Goal: Task Accomplishment & Management: Manage account settings

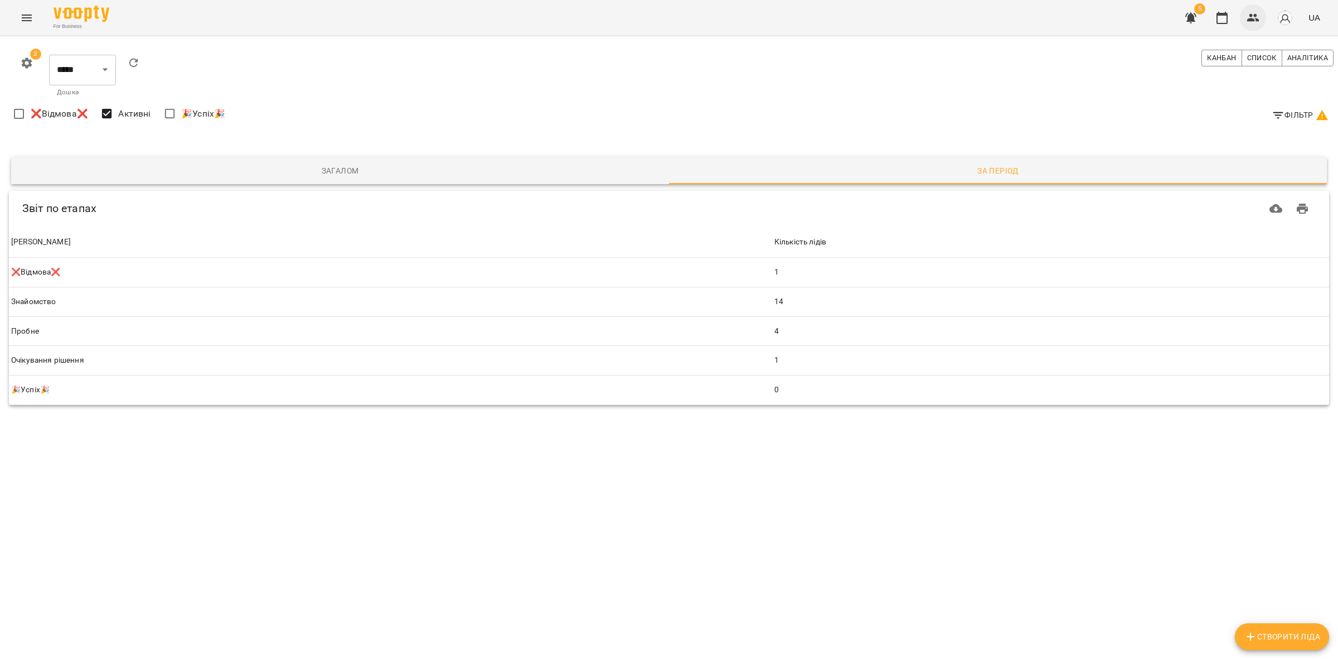
click at [1256, 17] on icon "button" at bounding box center [1253, 17] width 13 height 13
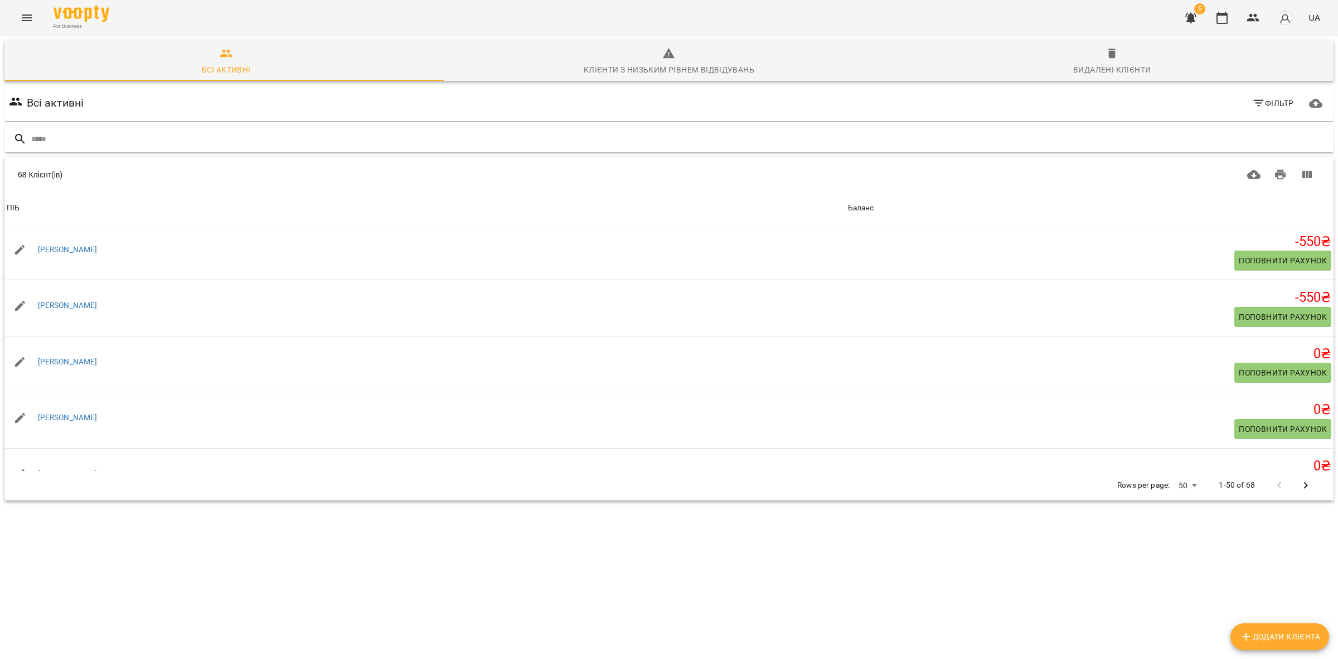
click at [155, 140] on input "text" at bounding box center [680, 139] width 1298 height 18
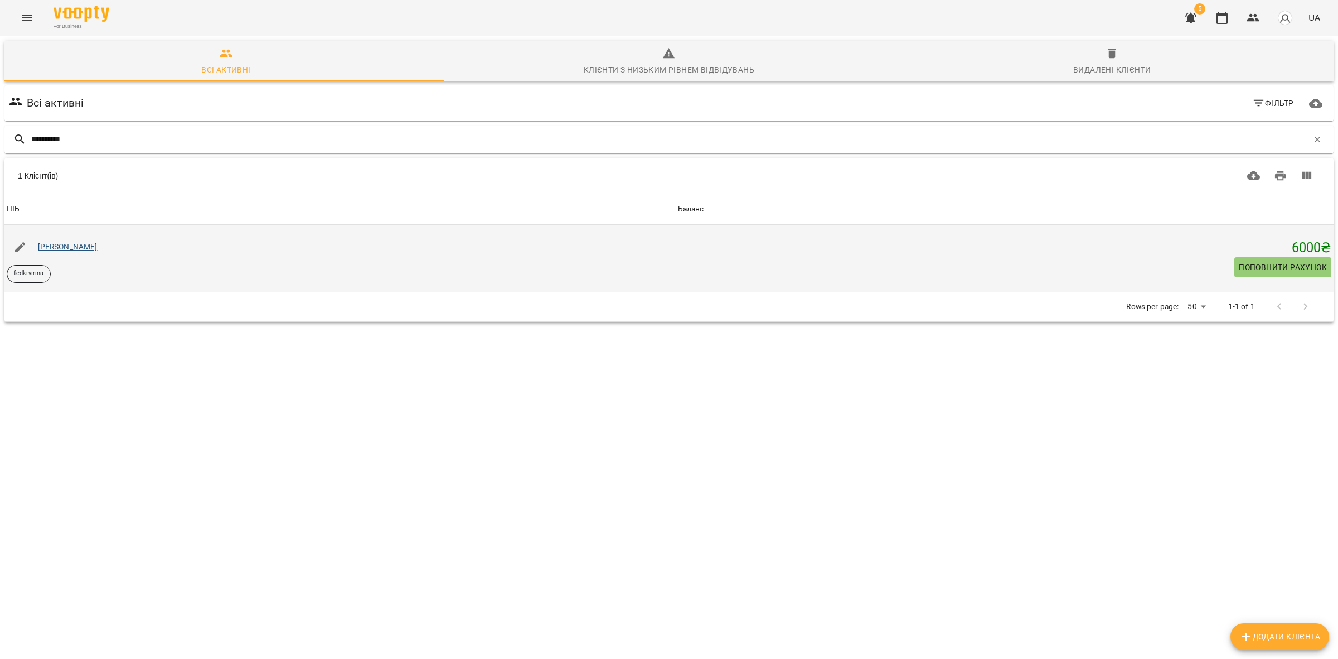
type input "**********"
click at [71, 243] on link "Ірина Федьків" at bounding box center [68, 246] width 60 height 9
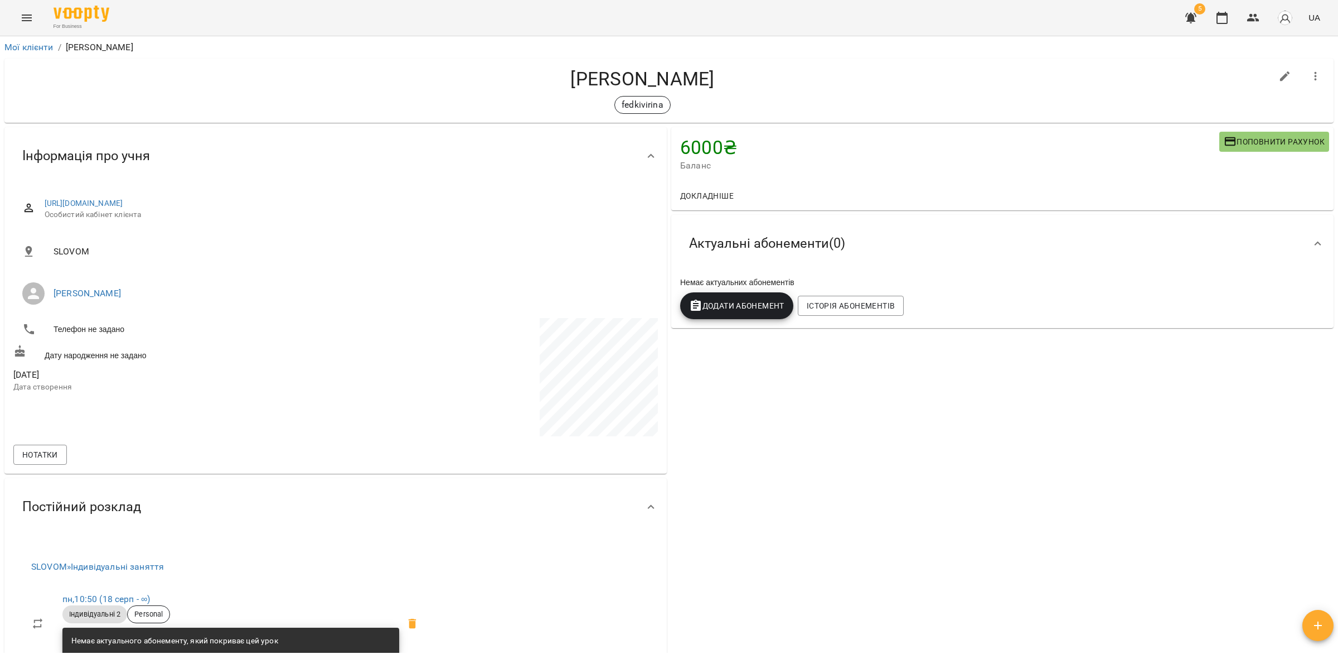
scroll to position [349, 0]
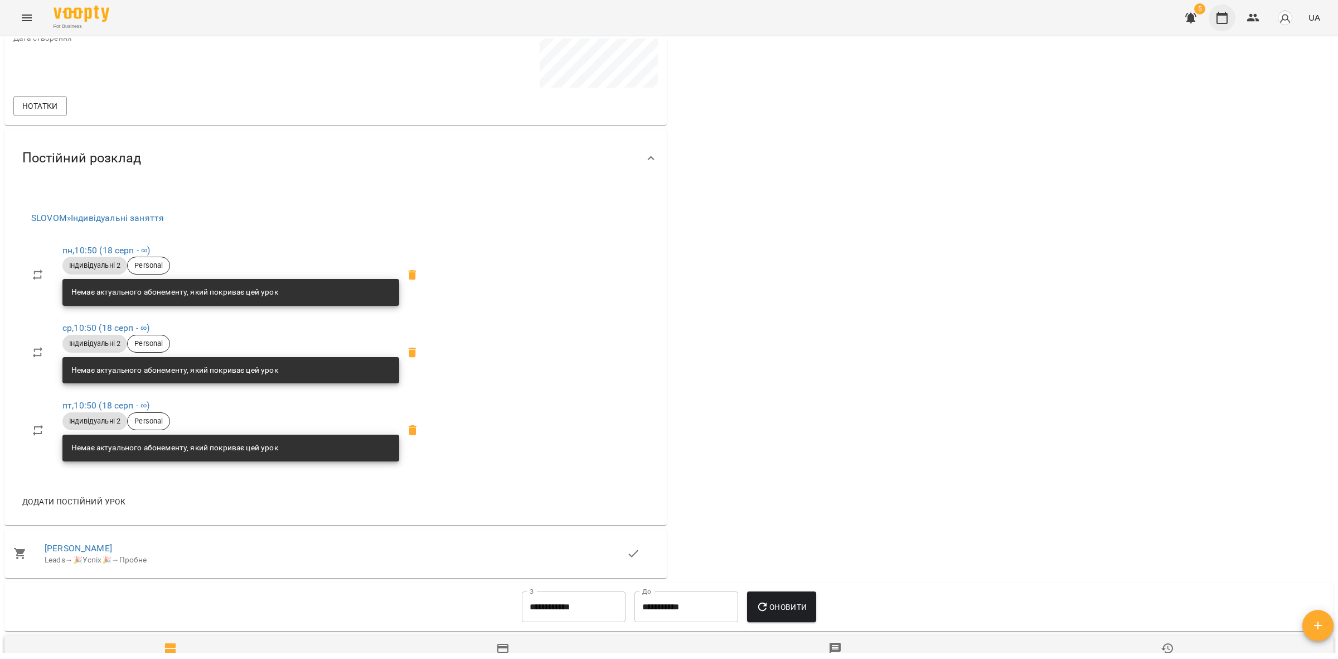
drag, startPoint x: 1220, startPoint y: 9, endPoint x: 1213, endPoint y: 26, distance: 18.0
click at [1220, 9] on button "button" at bounding box center [1222, 17] width 27 height 27
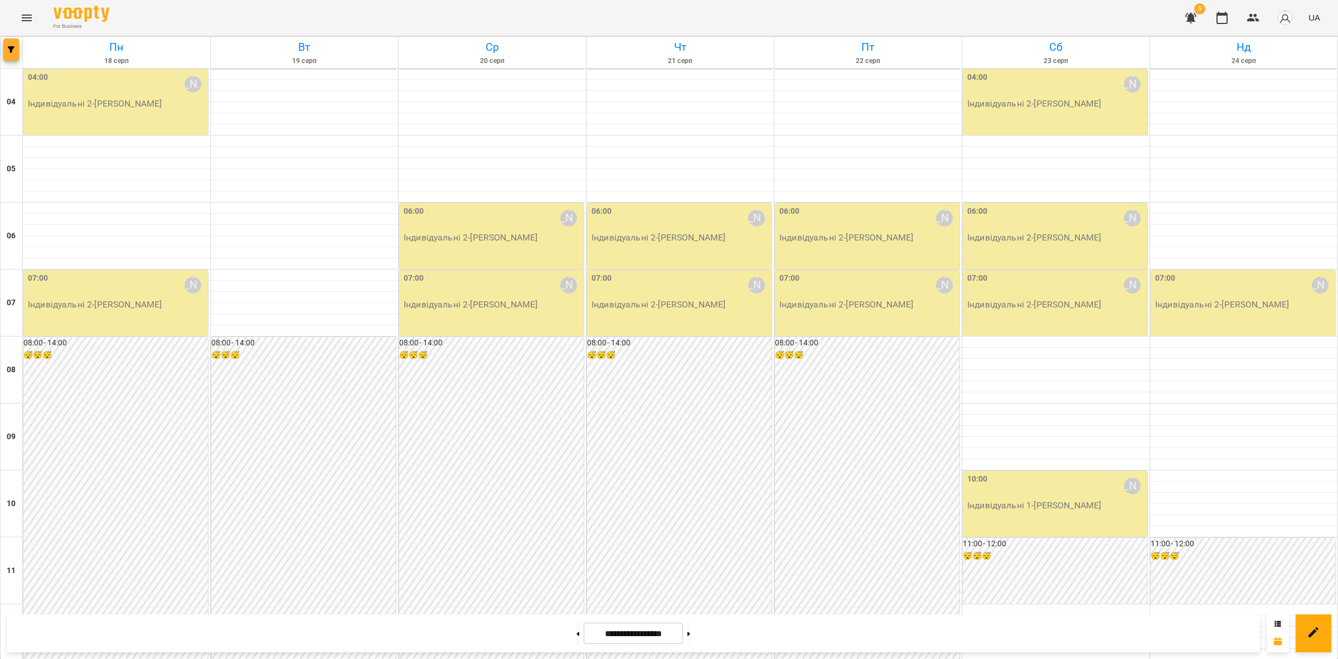
click at [4, 45] on button "button" at bounding box center [11, 49] width 16 height 22
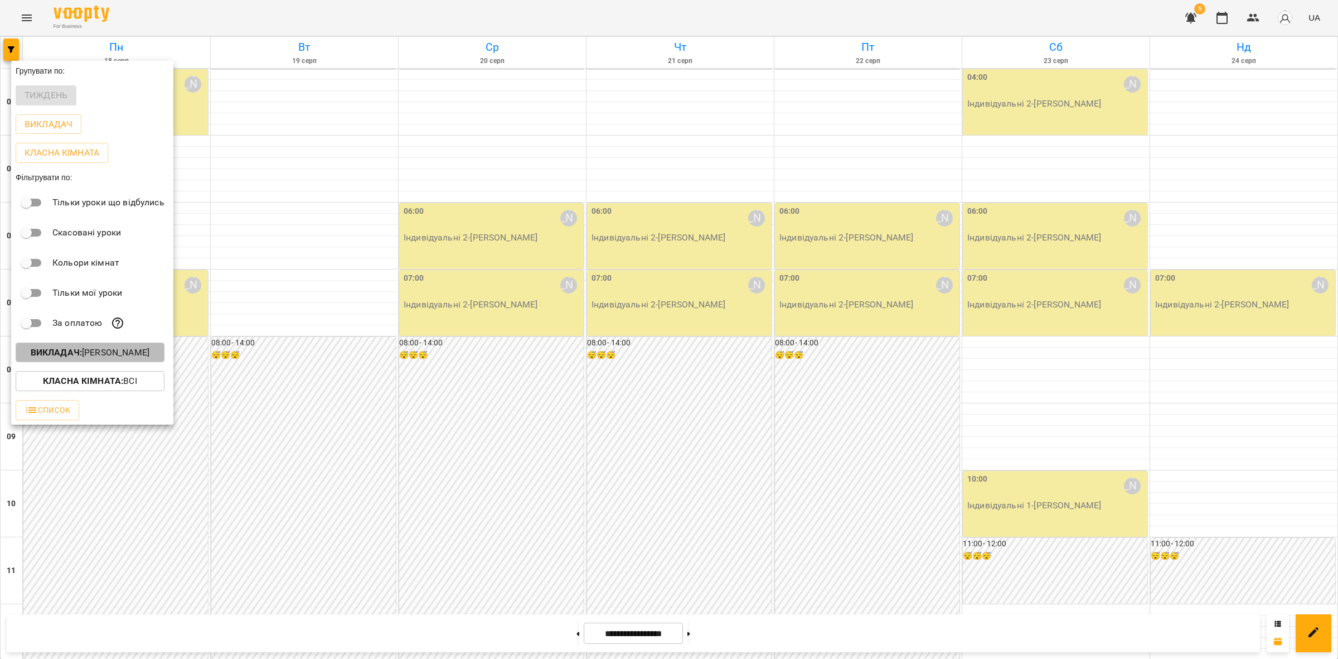
click at [71, 352] on p "Викладач : Софія Брусова" at bounding box center [90, 352] width 119 height 13
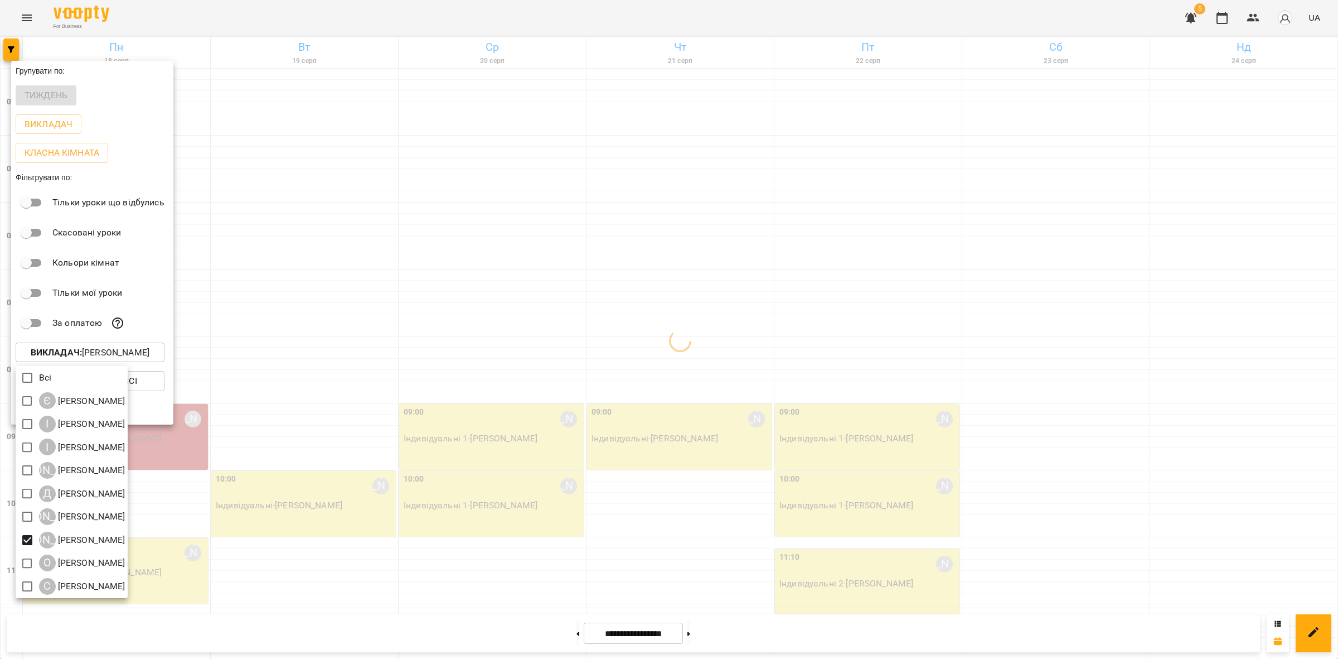
click at [466, 355] on div at bounding box center [669, 329] width 1338 height 659
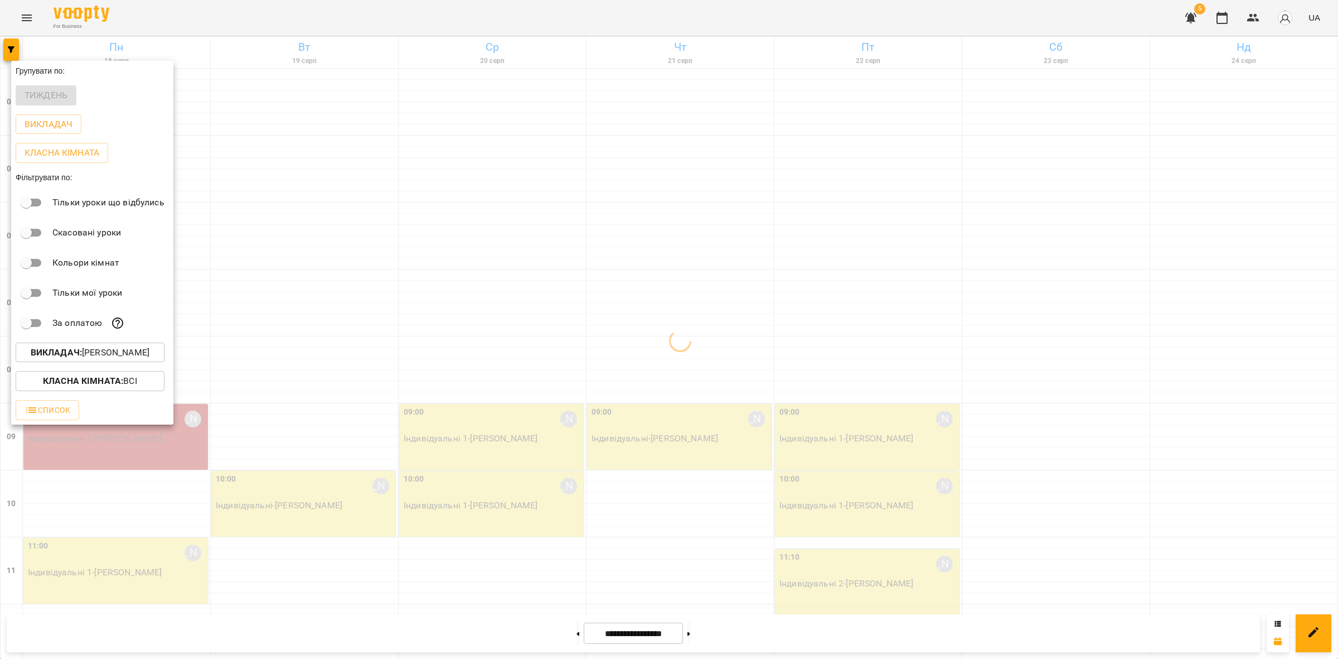
click at [282, 341] on div at bounding box center [669, 329] width 1338 height 659
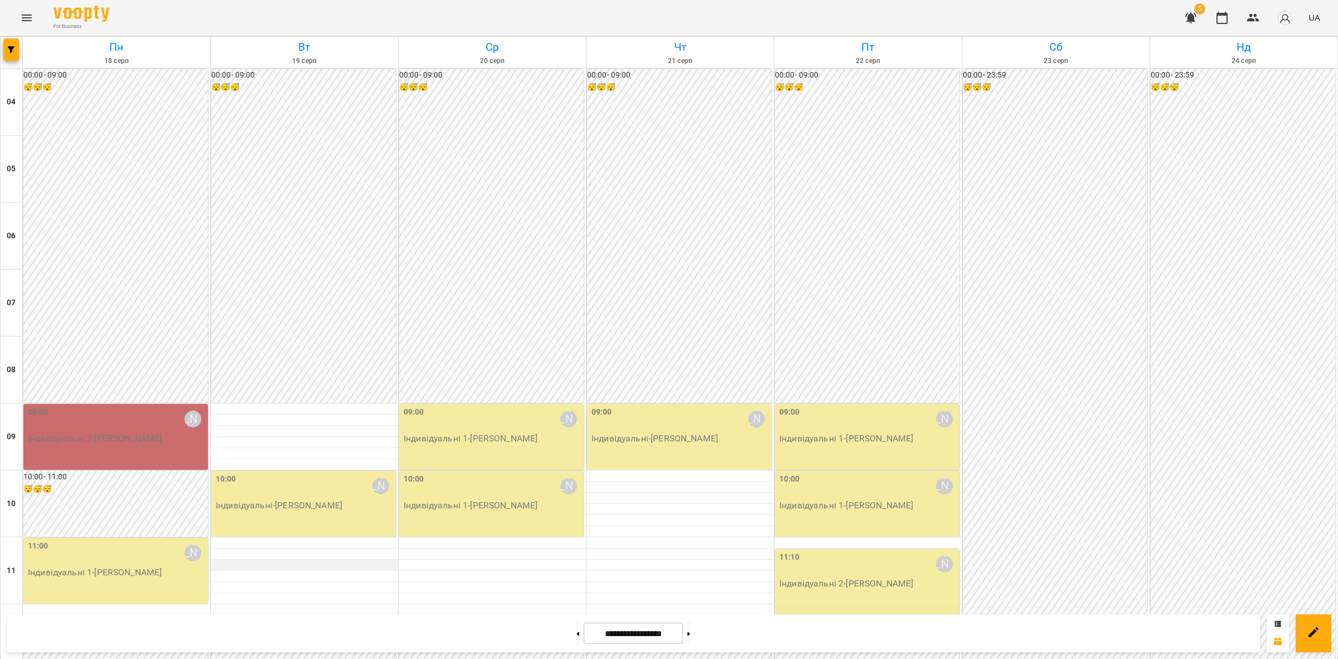
scroll to position [209, 0]
click at [1257, 18] on icon "button" at bounding box center [1253, 17] width 13 height 13
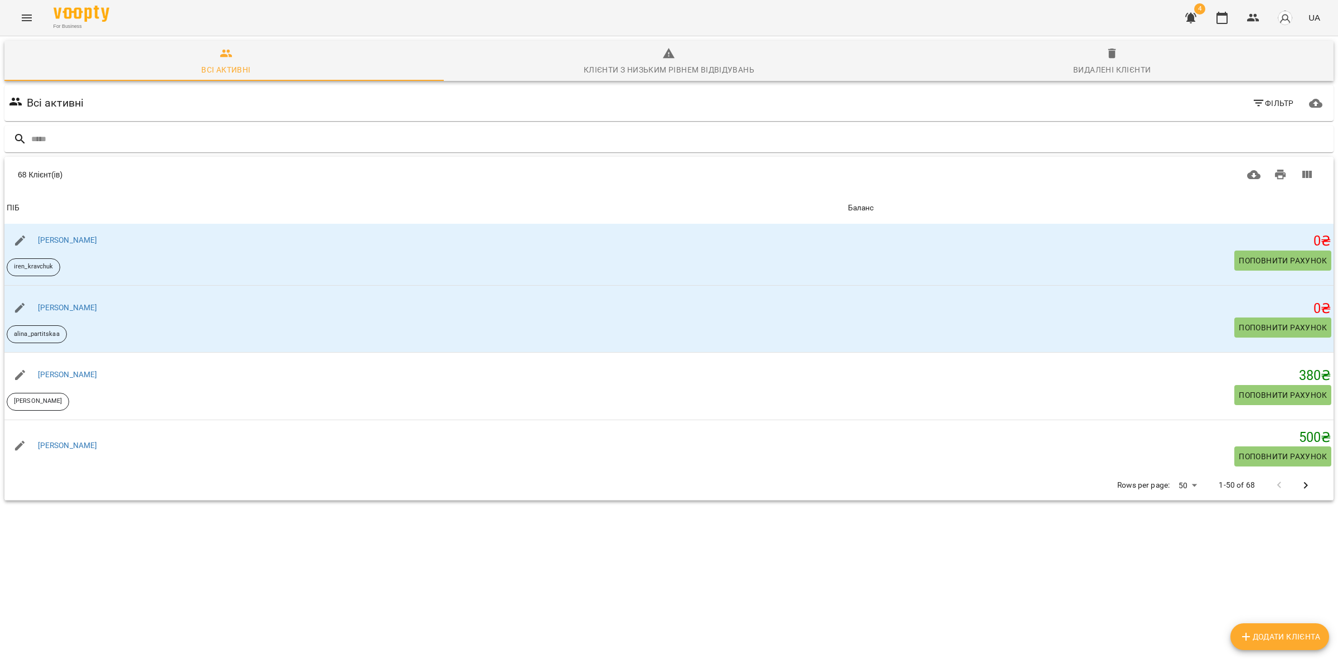
scroll to position [627, 0]
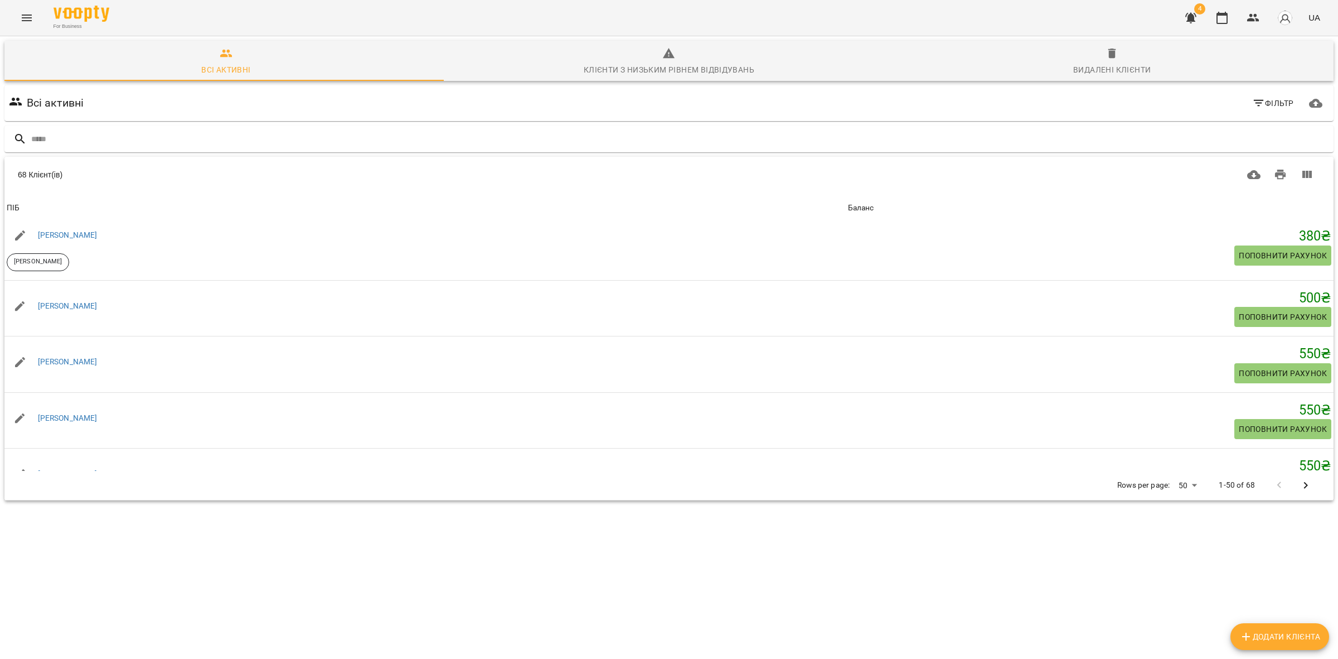
click at [29, 26] on button "Menu" at bounding box center [26, 17] width 27 height 27
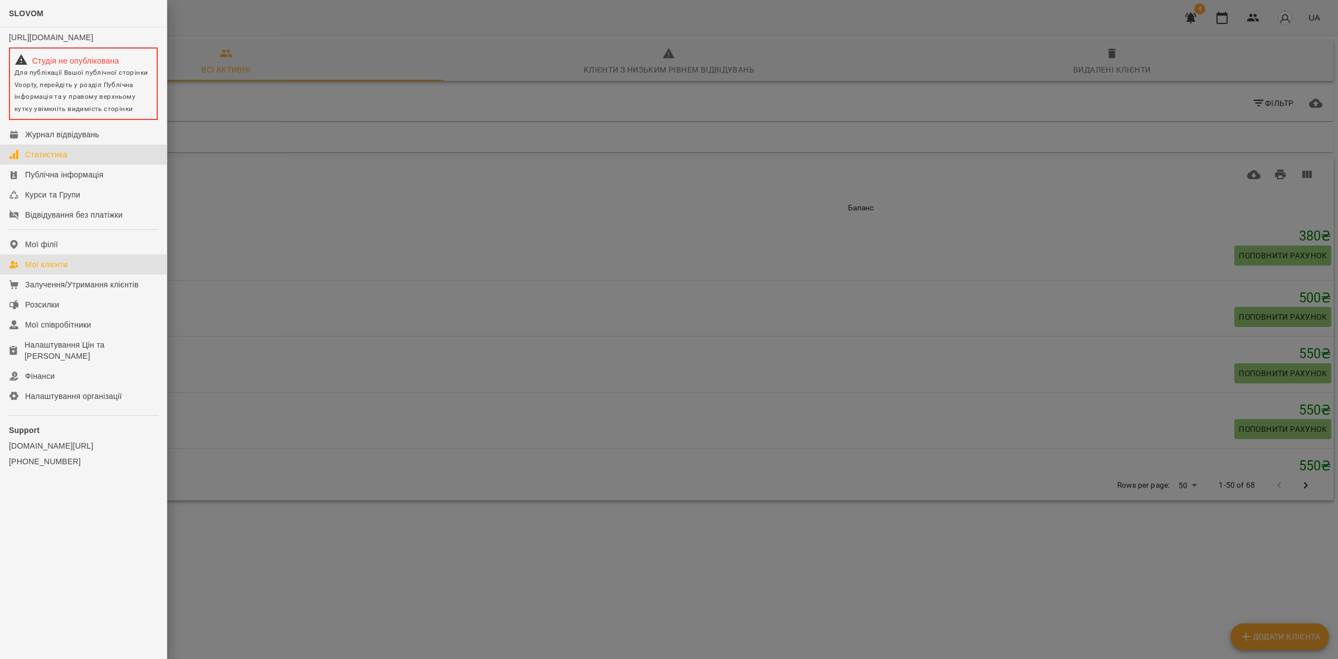
click at [46, 160] on div "Статистика" at bounding box center [46, 154] width 42 height 11
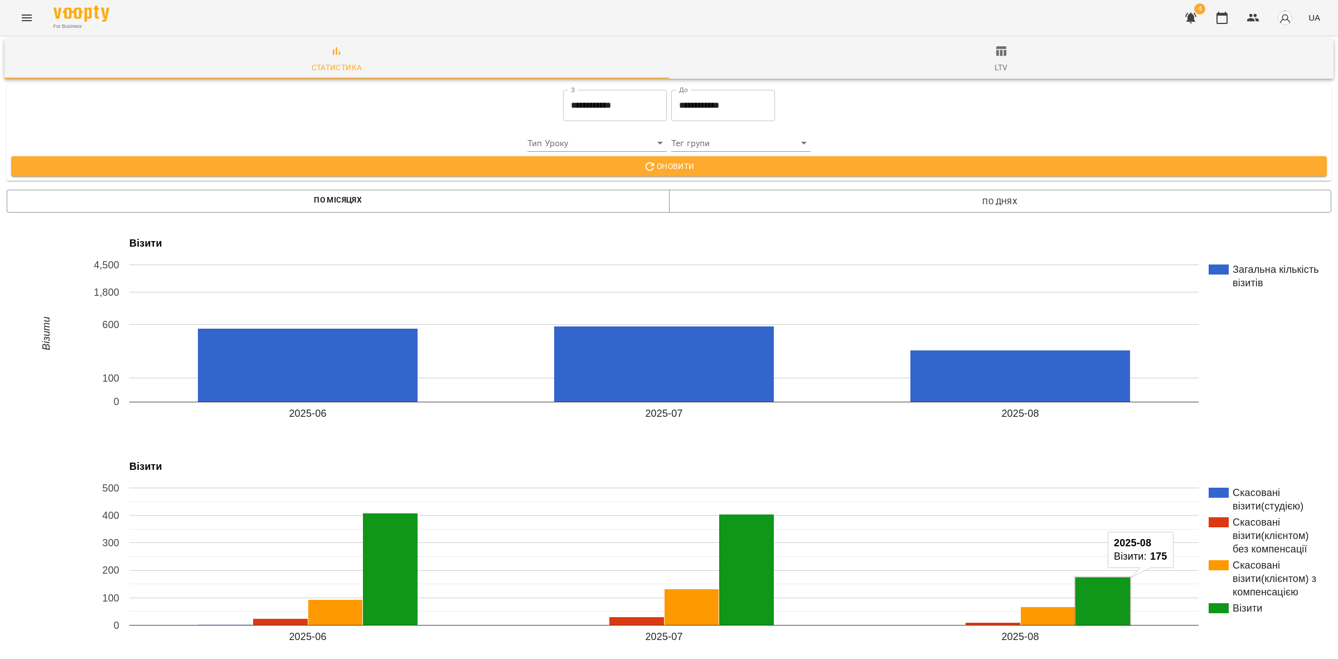
scroll to position [418, 0]
click at [27, 17] on icon "Menu" at bounding box center [26, 17] width 13 height 13
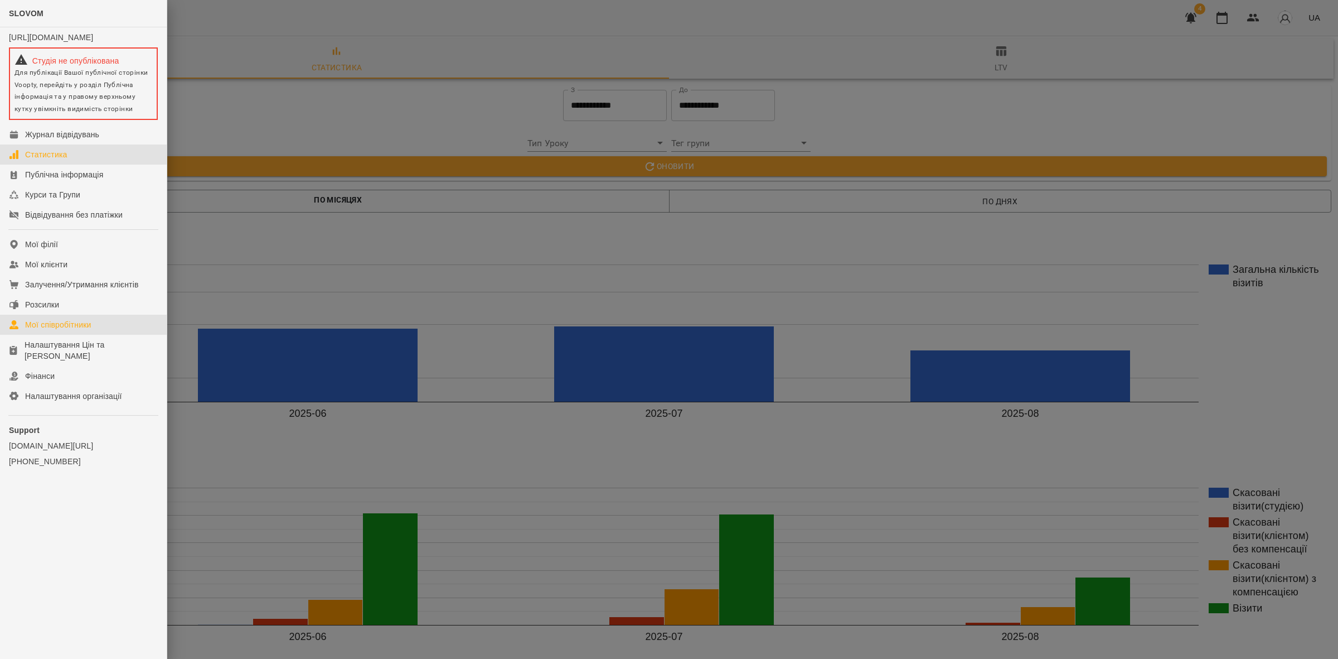
click at [82, 330] on div "Мої співробітники" at bounding box center [58, 324] width 66 height 11
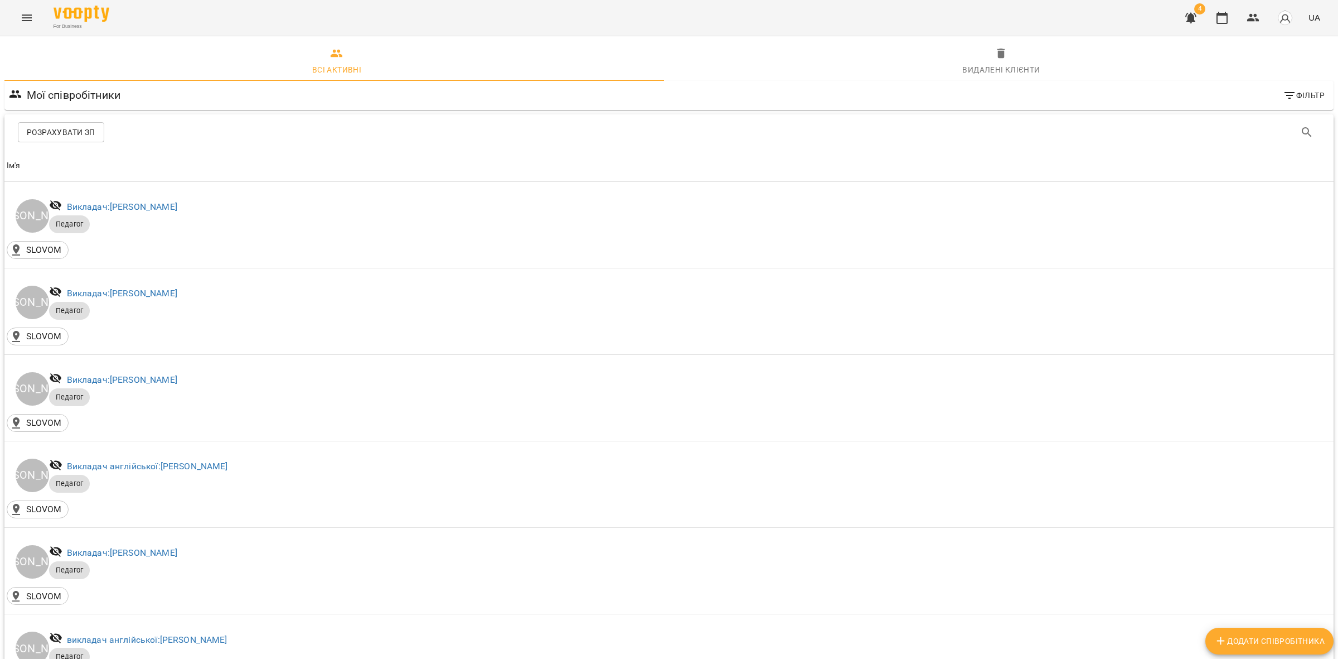
click at [65, 114] on div "Розрахувати ЗП" at bounding box center [668, 132] width 1329 height 36
click at [79, 140] on button "Розрахувати ЗП" at bounding box center [61, 132] width 86 height 20
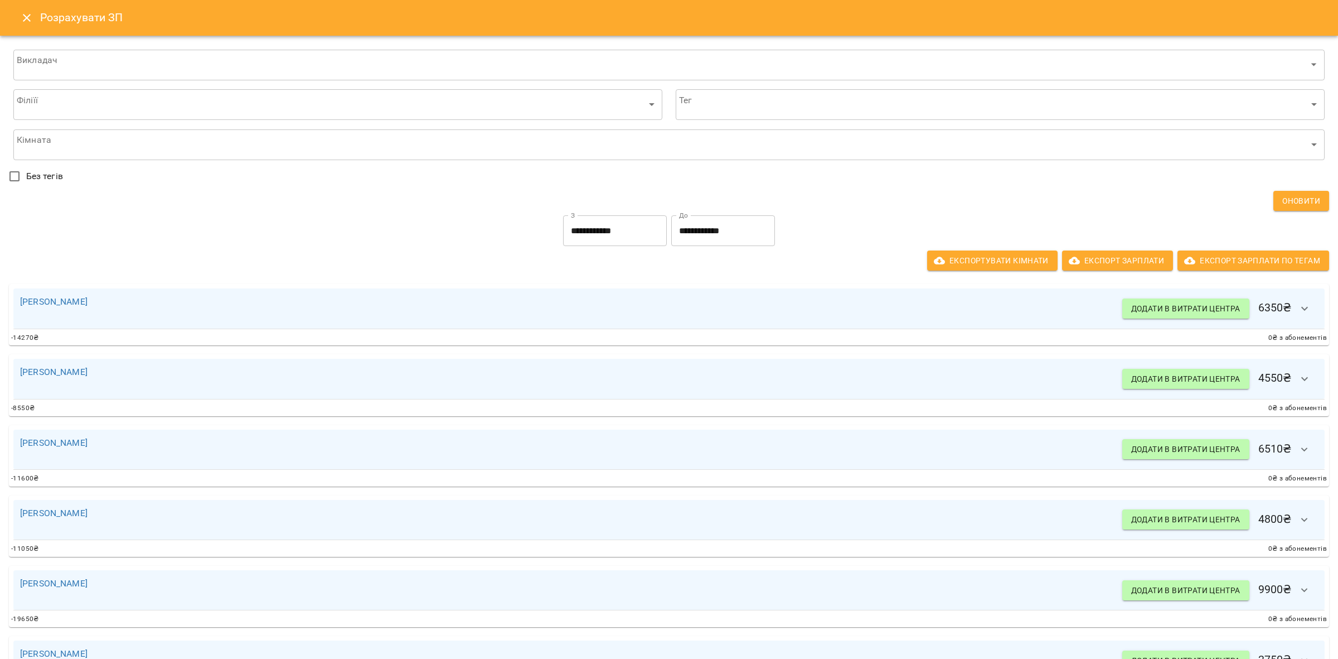
click at [23, 20] on icon "Close" at bounding box center [26, 17] width 13 height 13
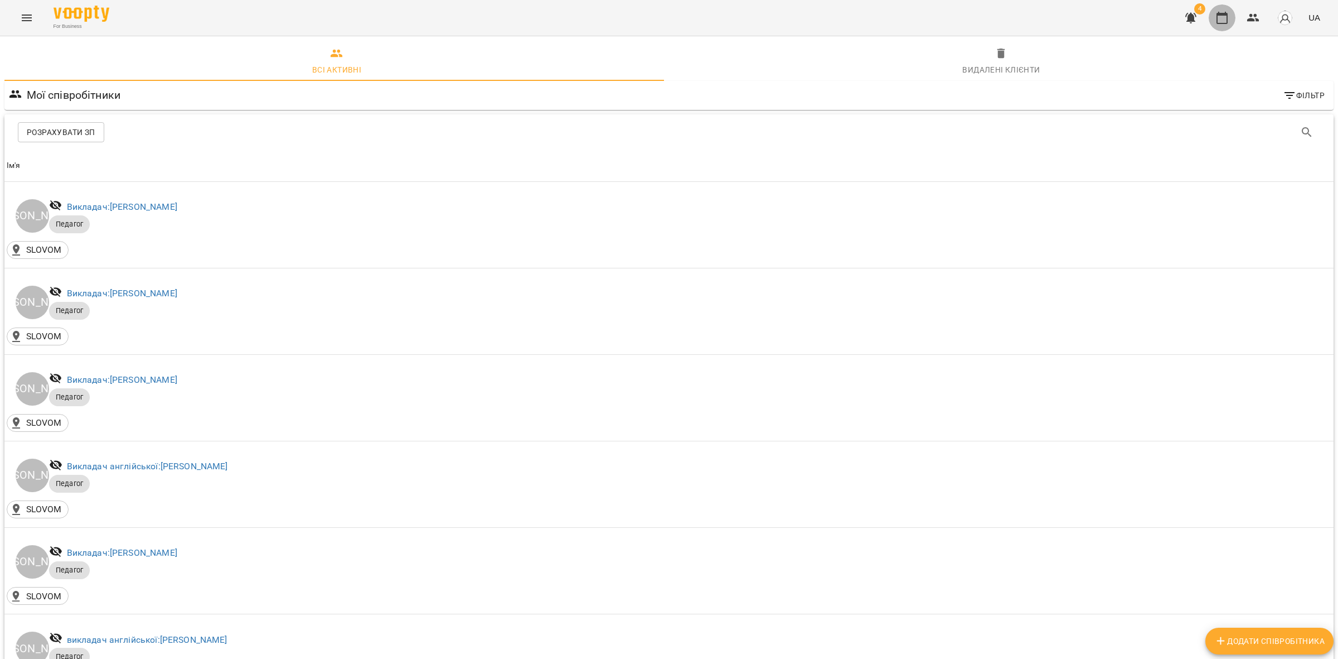
click at [1224, 16] on icon "button" at bounding box center [1222, 17] width 13 height 13
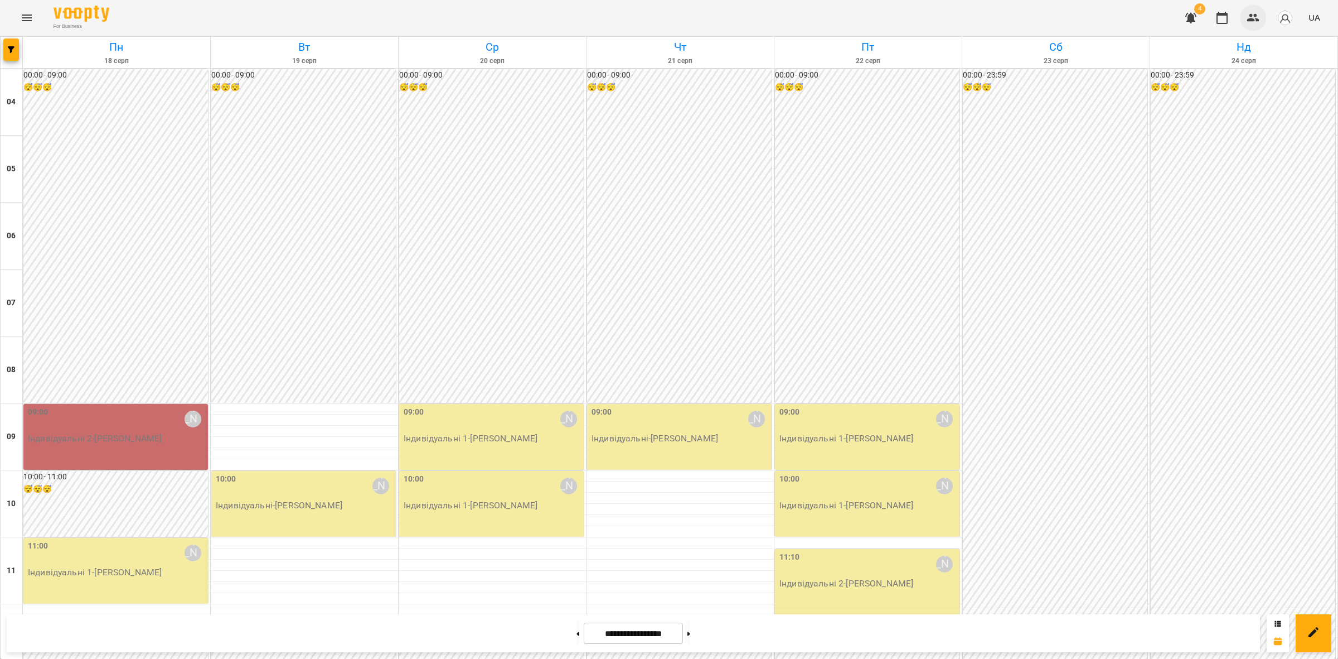
click at [1251, 17] on icon "button" at bounding box center [1253, 17] width 13 height 13
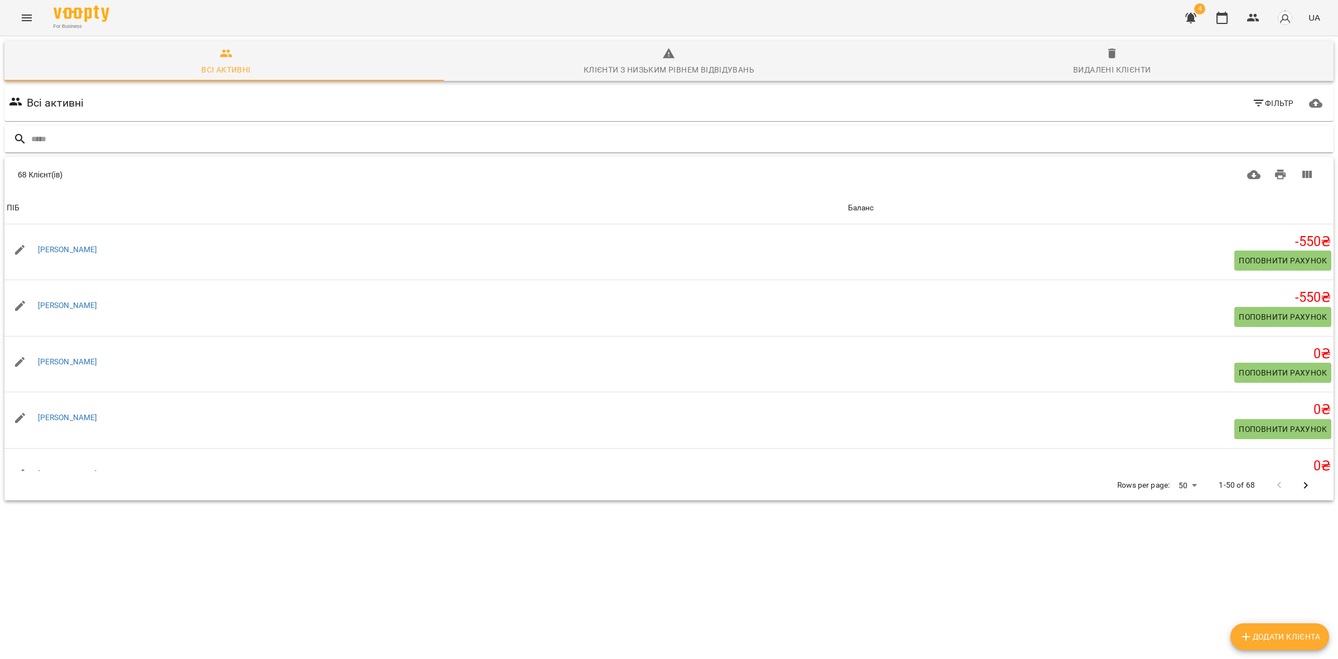
click at [151, 138] on input "text" at bounding box center [680, 139] width 1298 height 18
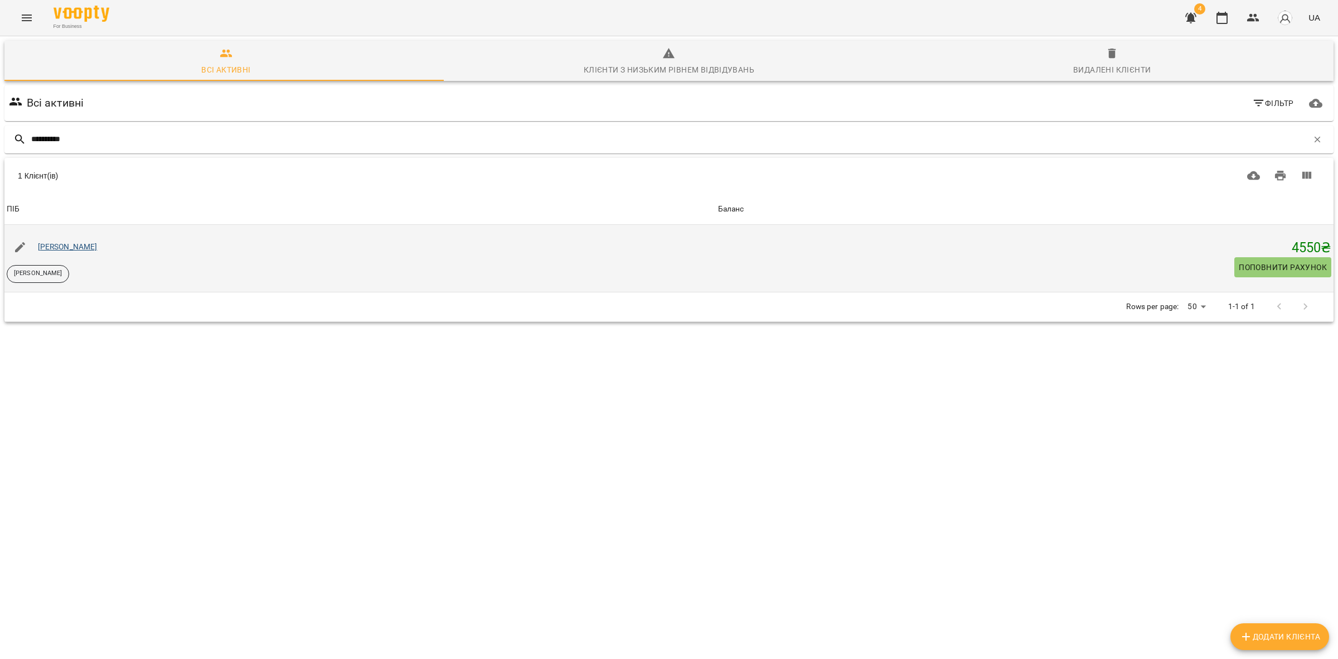
type input "**********"
click at [54, 249] on link "[PERSON_NAME]" at bounding box center [68, 246] width 60 height 9
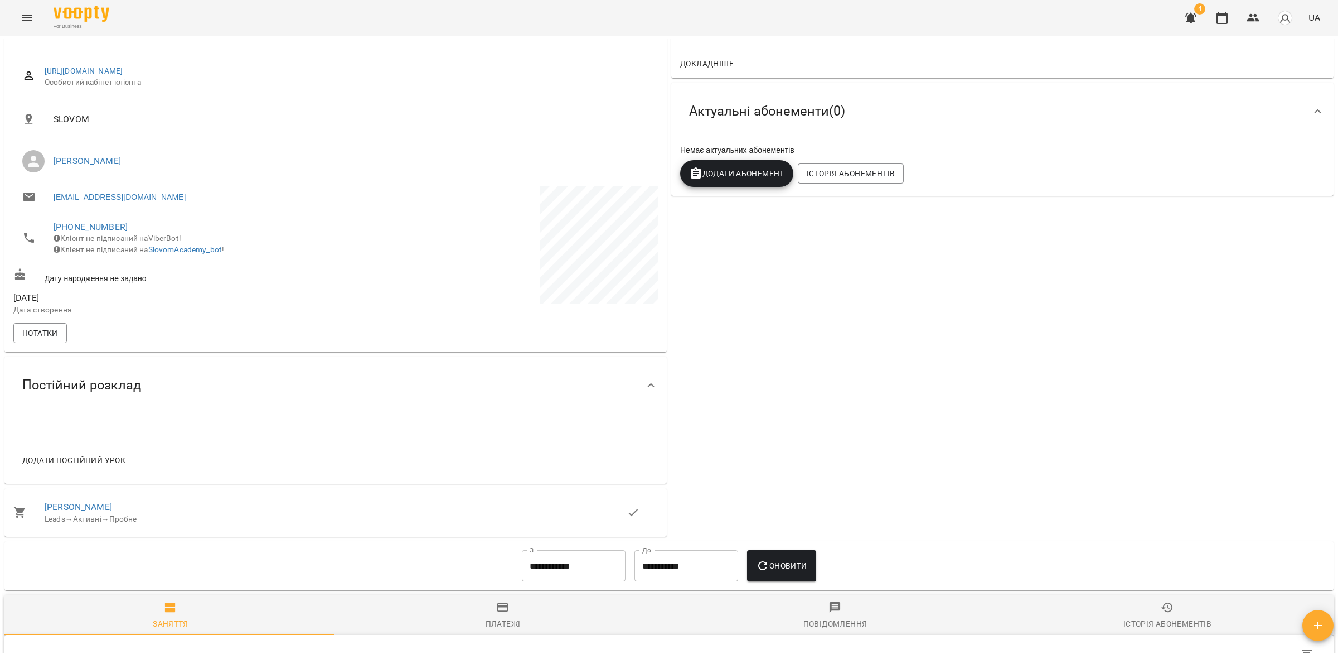
scroll to position [209, 0]
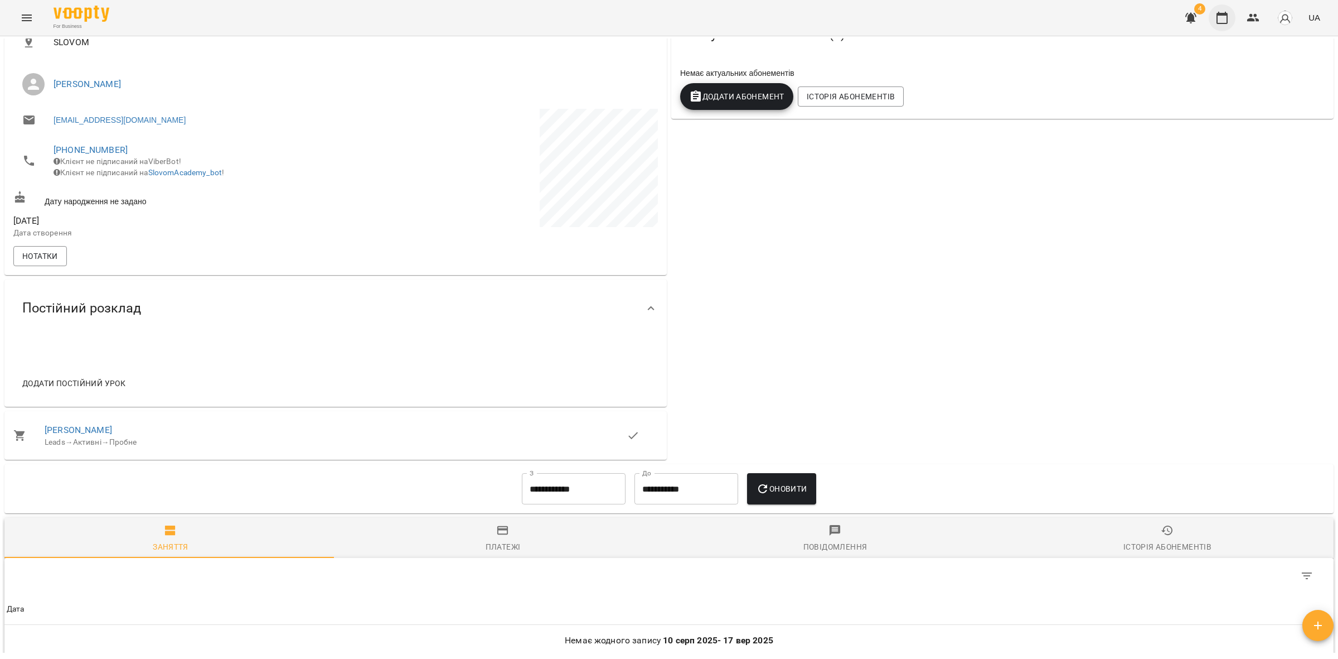
click at [1219, 14] on icon "button" at bounding box center [1222, 18] width 11 height 12
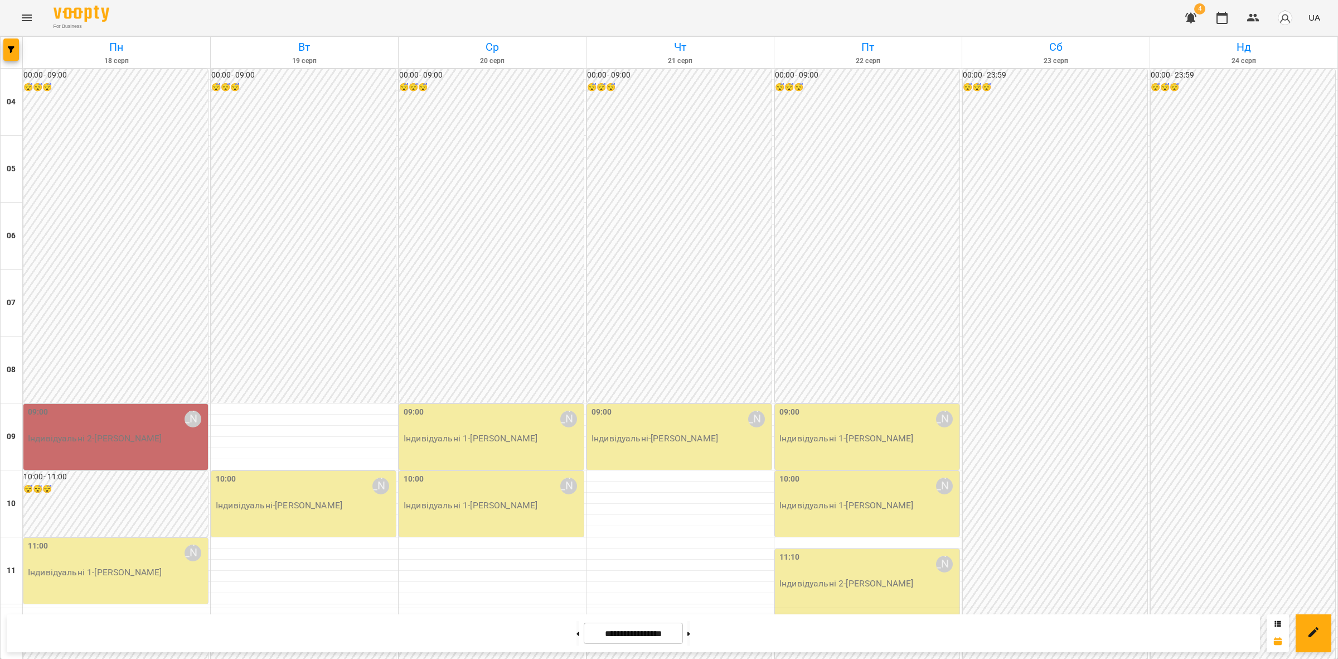
click at [24, 14] on icon "Menu" at bounding box center [27, 17] width 10 height 7
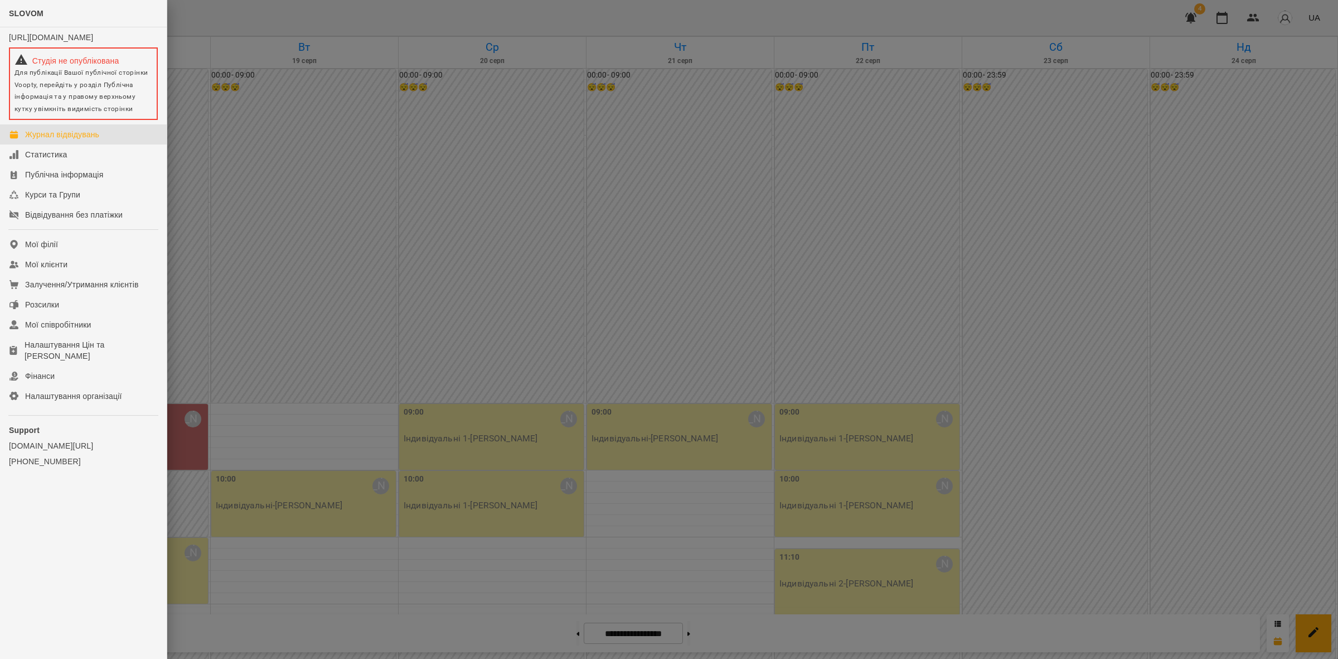
click at [618, 212] on div at bounding box center [669, 329] width 1338 height 659
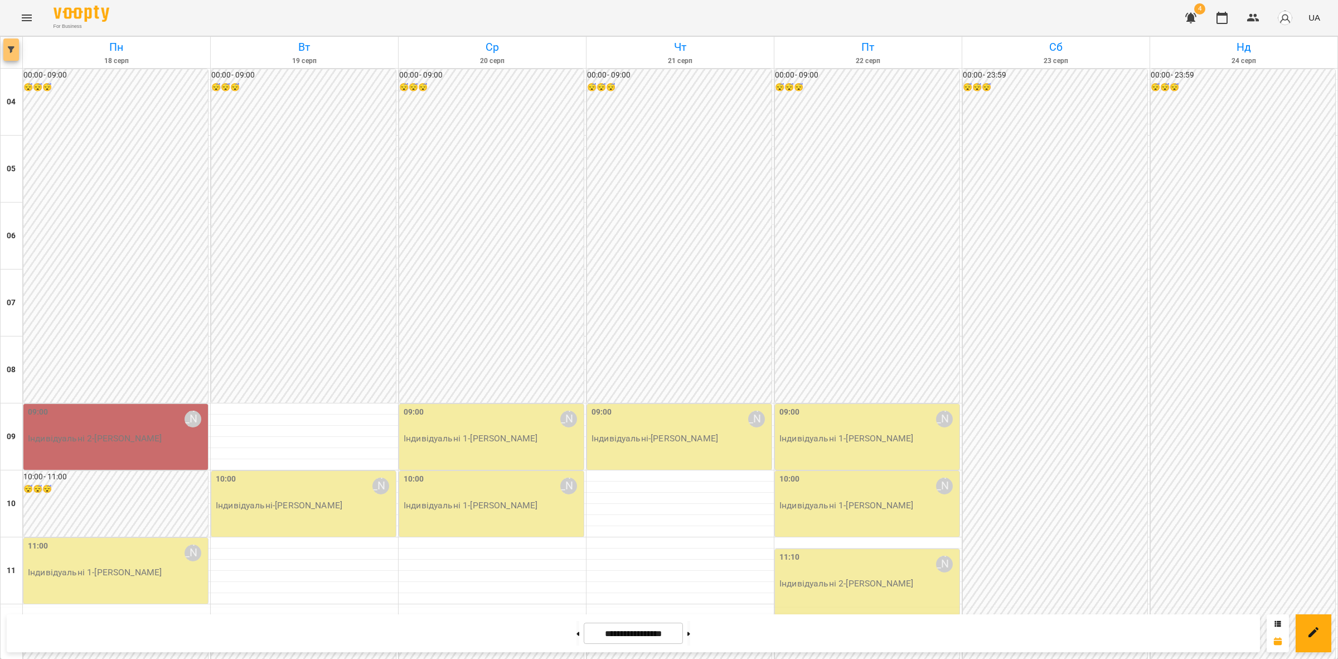
click at [6, 42] on button "button" at bounding box center [11, 49] width 16 height 22
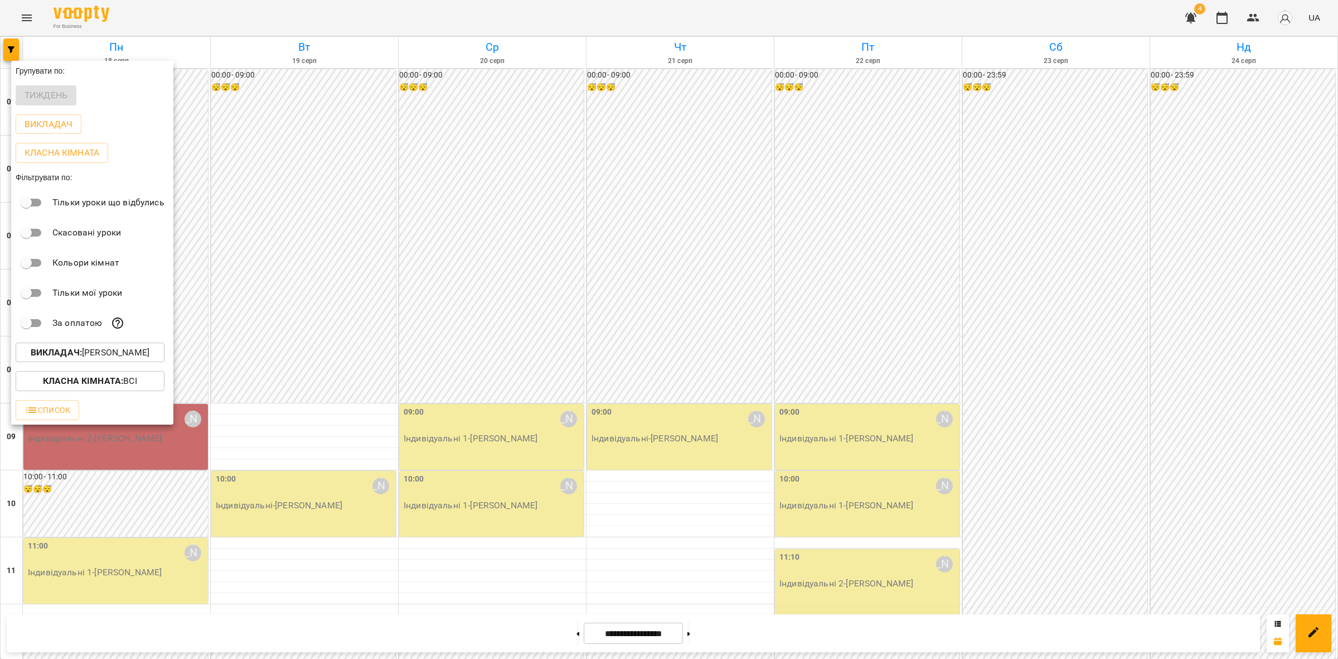
click at [118, 355] on p "Викладач : [PERSON_NAME]" at bounding box center [90, 352] width 119 height 13
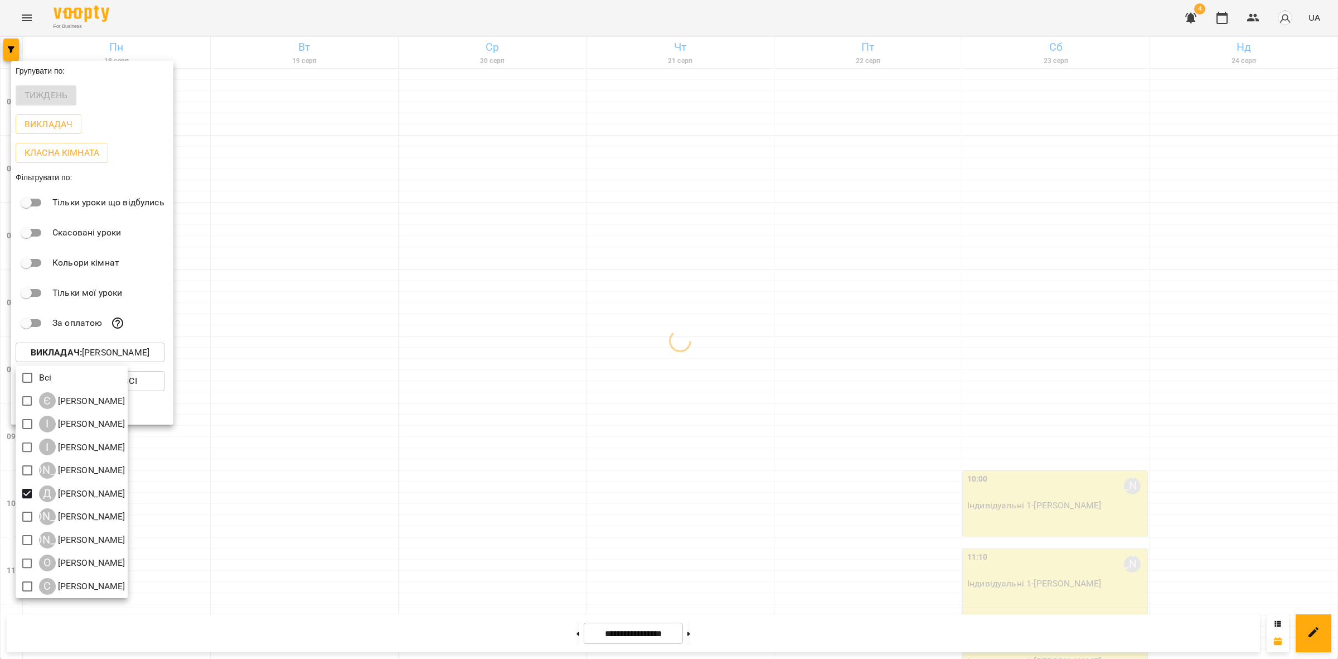
click at [520, 396] on div at bounding box center [669, 329] width 1338 height 659
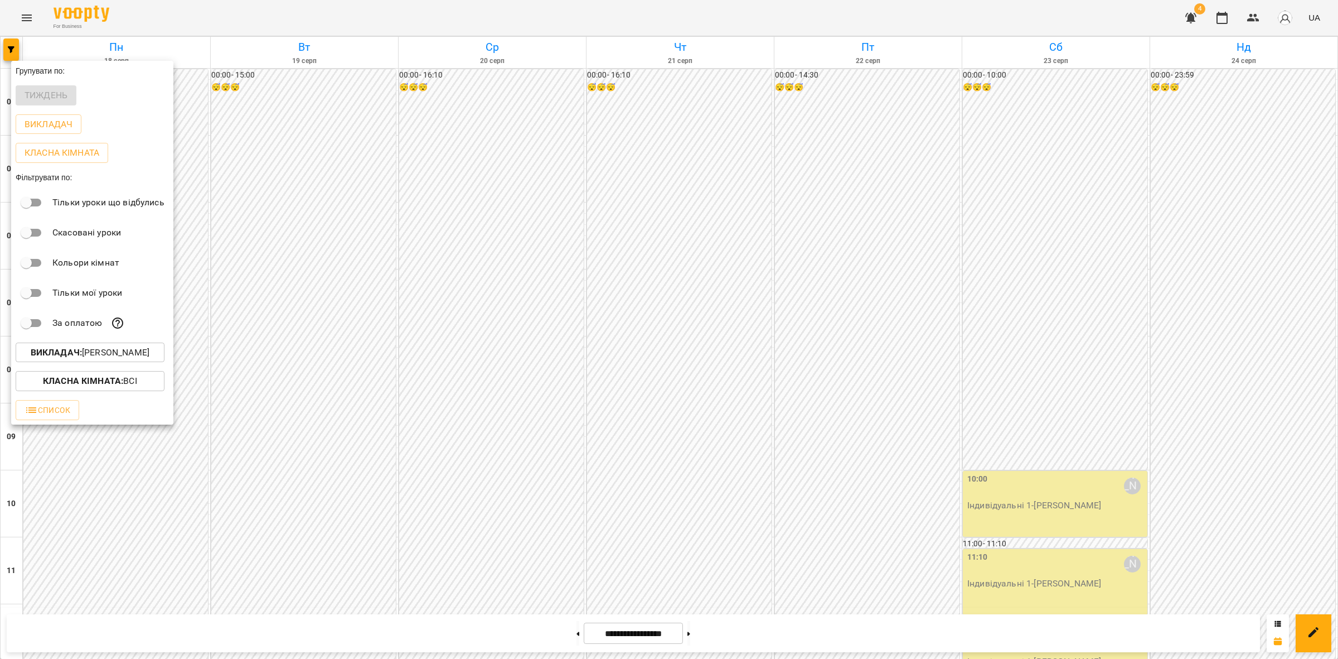
click at [555, 368] on div "Всі Є [PERSON_NAME] І [PERSON_NAME] І [PERSON_NAME] А [PERSON_NAME] Д [PERSON_N…" at bounding box center [669, 329] width 1338 height 659
drag, startPoint x: 528, startPoint y: 397, endPoint x: 533, endPoint y: 400, distance: 6.2
click at [528, 398] on div at bounding box center [669, 329] width 1338 height 659
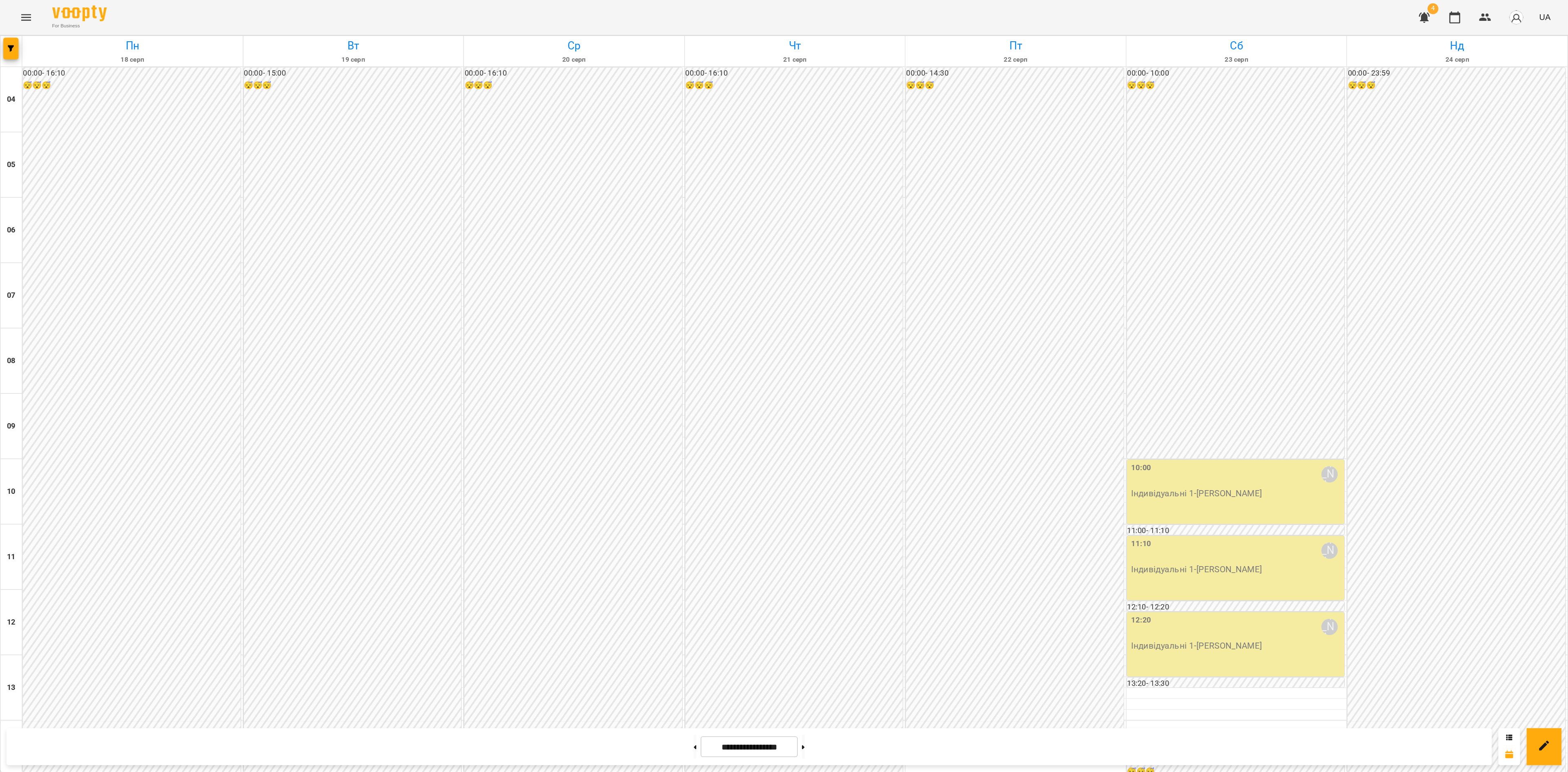
scroll to position [247, 0]
